Goal: Information Seeking & Learning: Learn about a topic

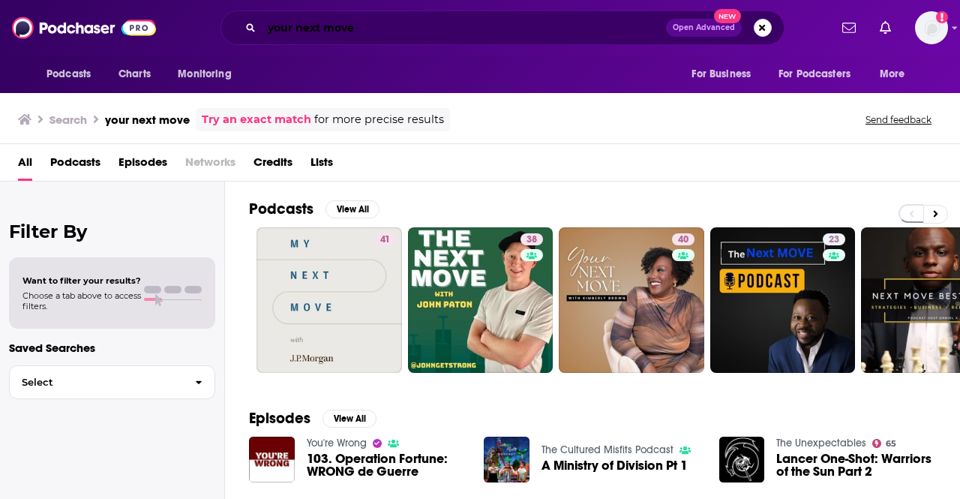
click at [469, 21] on input "your next move" at bounding box center [464, 28] width 404 height 24
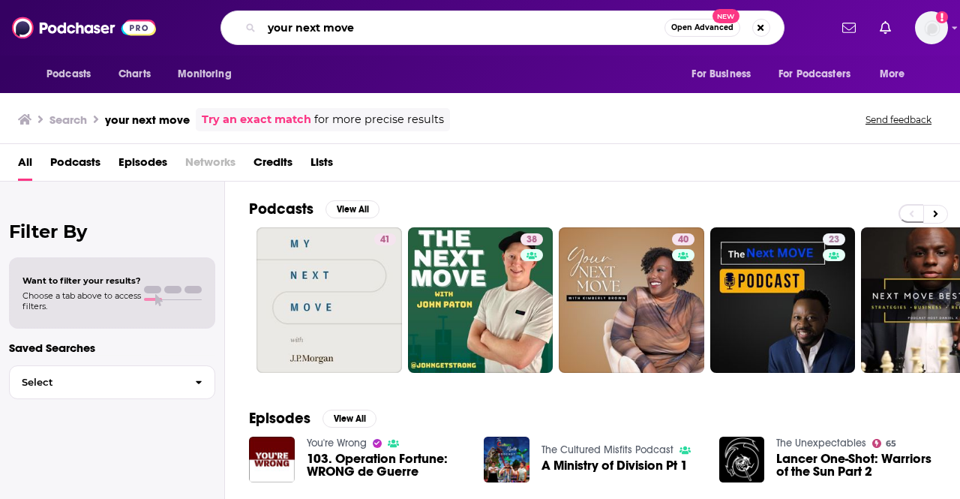
paste input "The [PERSON_NAME] Podcast"
type input "The [PERSON_NAME] Podcast"
click at [710, 29] on span "Open Advanced" at bounding box center [702, 28] width 62 height 8
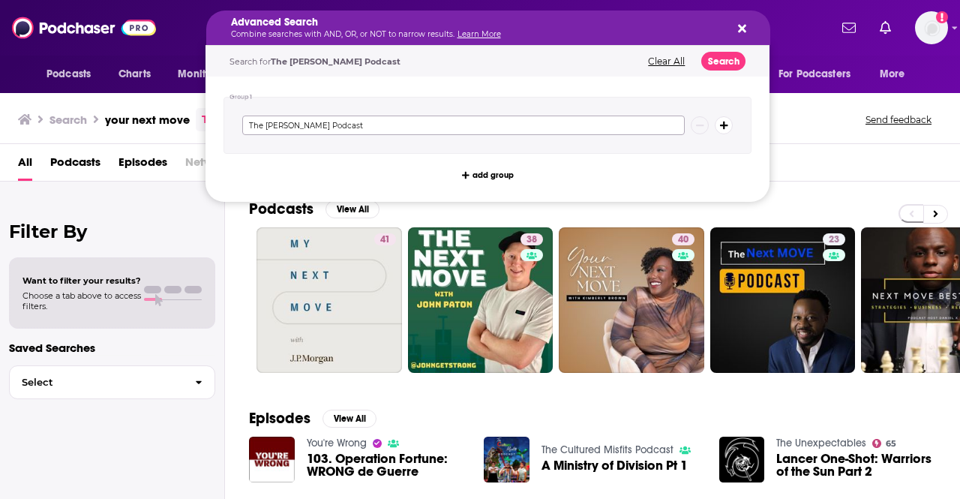
click at [600, 119] on input "The [PERSON_NAME] Podcast" at bounding box center [463, 126] width 443 height 20
click at [595, 119] on input "The [PERSON_NAME] Podcast" at bounding box center [463, 126] width 443 height 20
click at [594, 120] on input "The [PERSON_NAME] Podcast" at bounding box center [463, 126] width 443 height 20
type input "The [PERSON_NAME] ]"
click at [730, 53] on button "Search" at bounding box center [723, 61] width 44 height 19
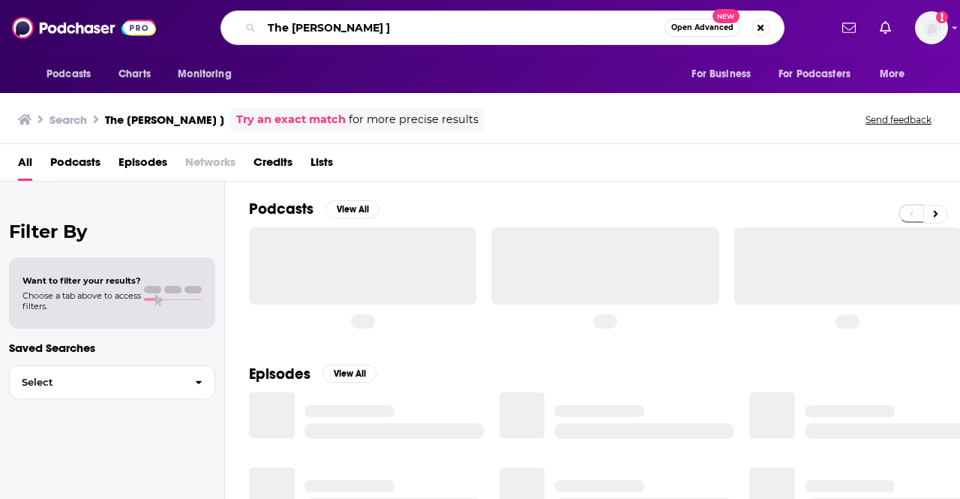
click at [411, 33] on input "The [PERSON_NAME] ]" at bounding box center [463, 28] width 403 height 24
type input "The [PERSON_NAME]"
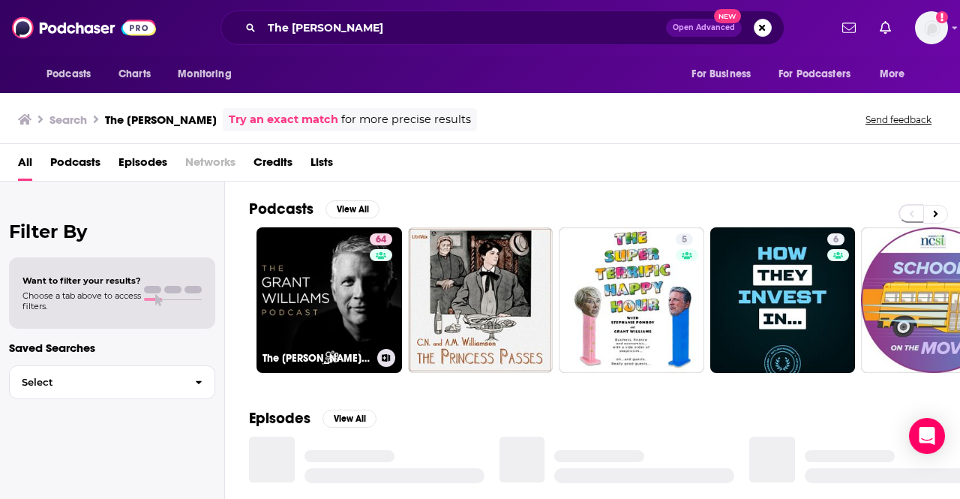
click at [342, 290] on link "64 The [PERSON_NAME] Podcast" at bounding box center [330, 300] width 146 height 146
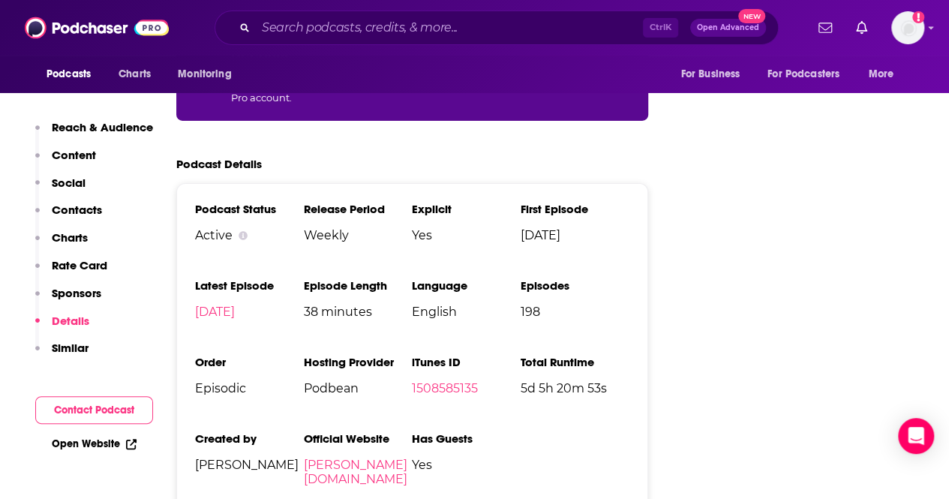
scroll to position [2550, 0]
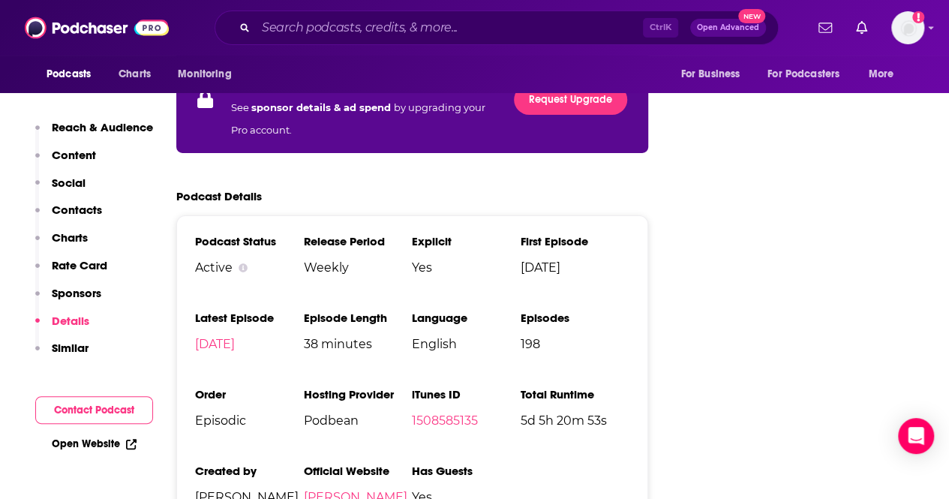
click at [332, 490] on link "[PERSON_NAME][DOMAIN_NAME]" at bounding box center [356, 504] width 104 height 29
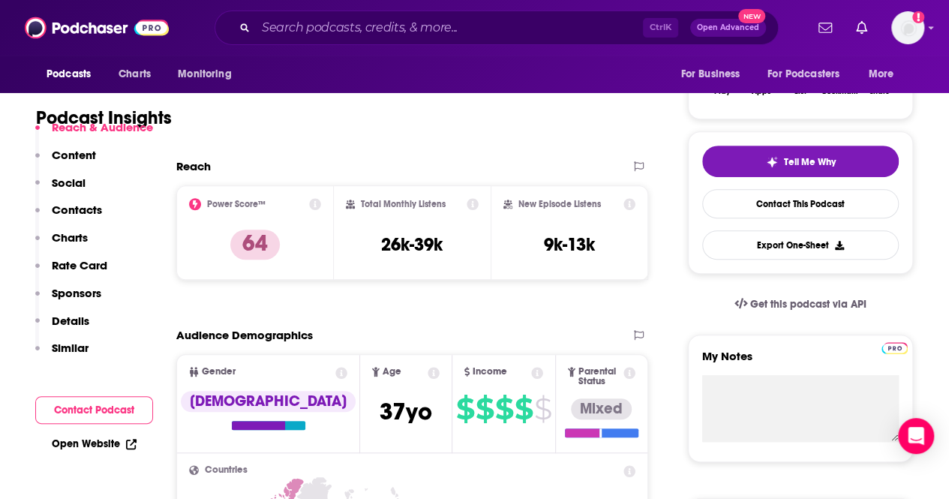
scroll to position [450, 0]
